Goal: Task Accomplishment & Management: Use online tool/utility

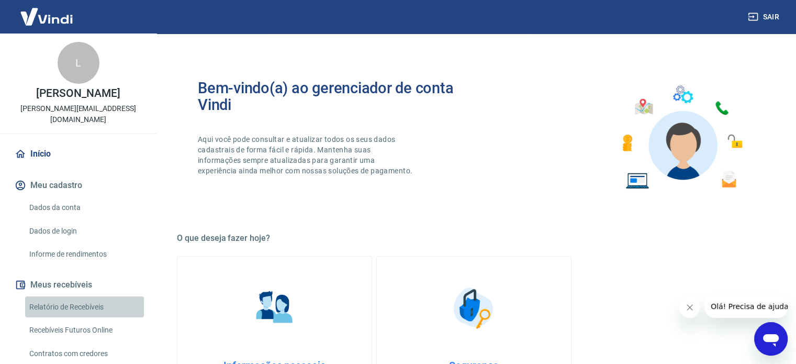
click at [94, 301] on link "Relatório de Recebíveis" at bounding box center [84, 306] width 119 height 21
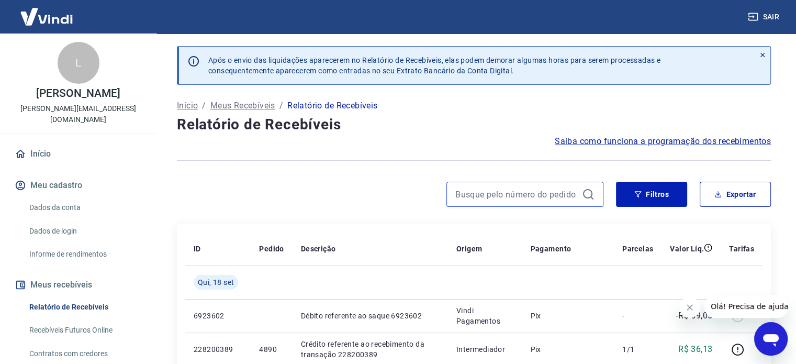
click at [492, 194] on input at bounding box center [516, 194] width 122 height 16
paste input "4884"
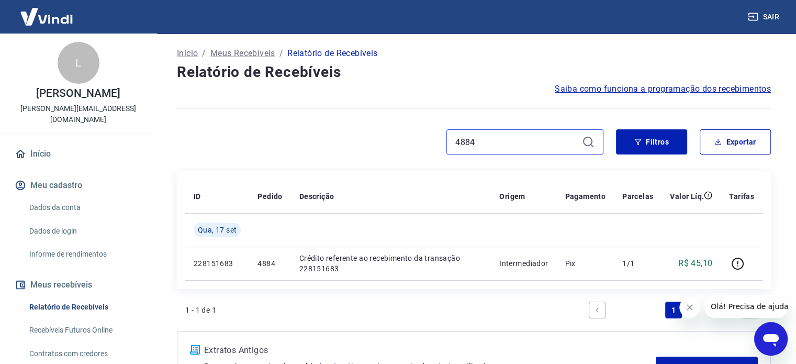
scroll to position [105, 0]
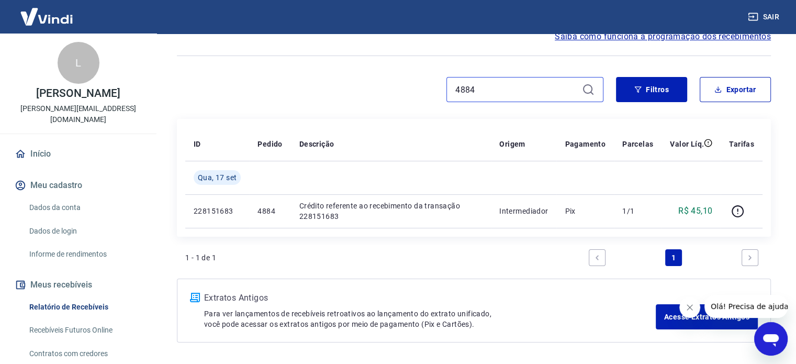
paste input "90"
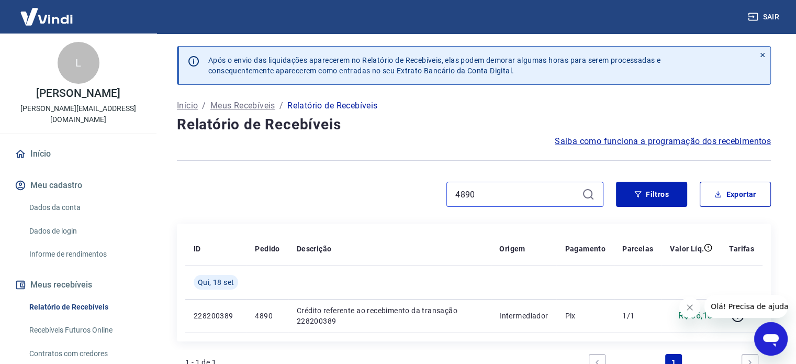
paste input "82"
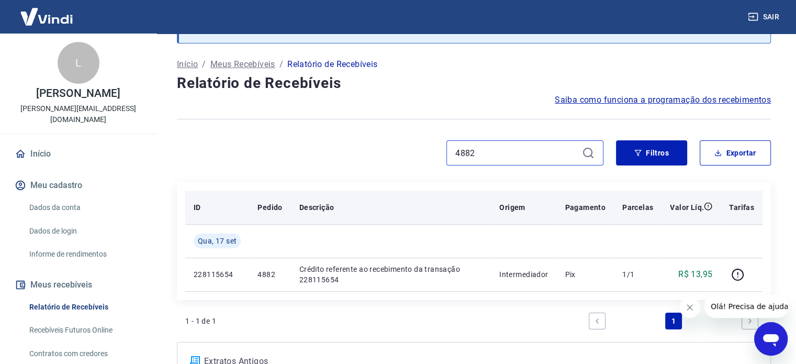
scroll to position [105, 0]
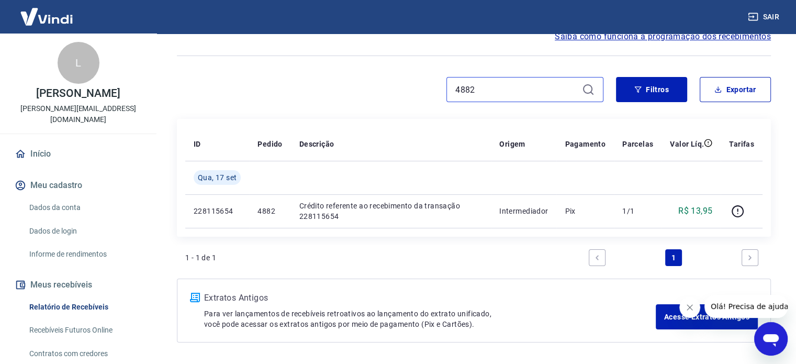
paste input "74"
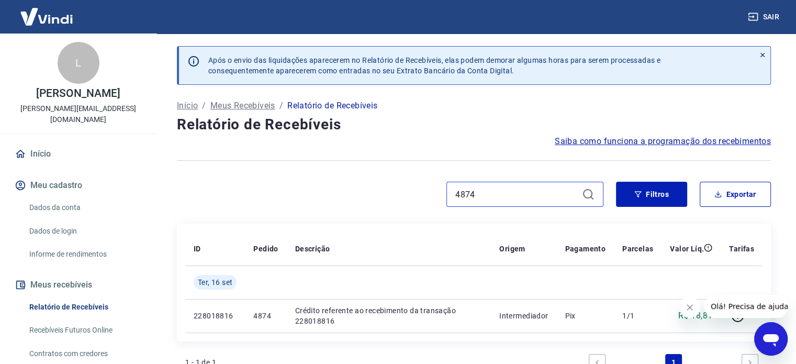
paste input "58"
paste input "4"
paste input "68"
type input "4868"
